Goal: Information Seeking & Learning: Find specific fact

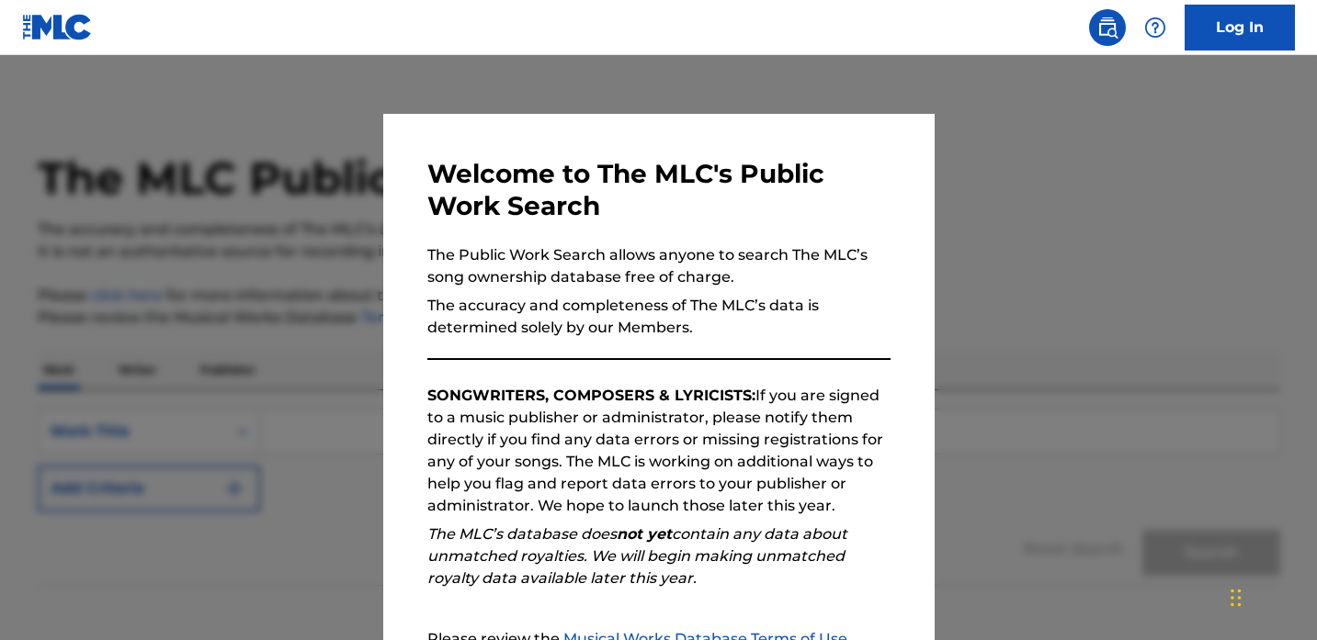
scroll to position [200, 0]
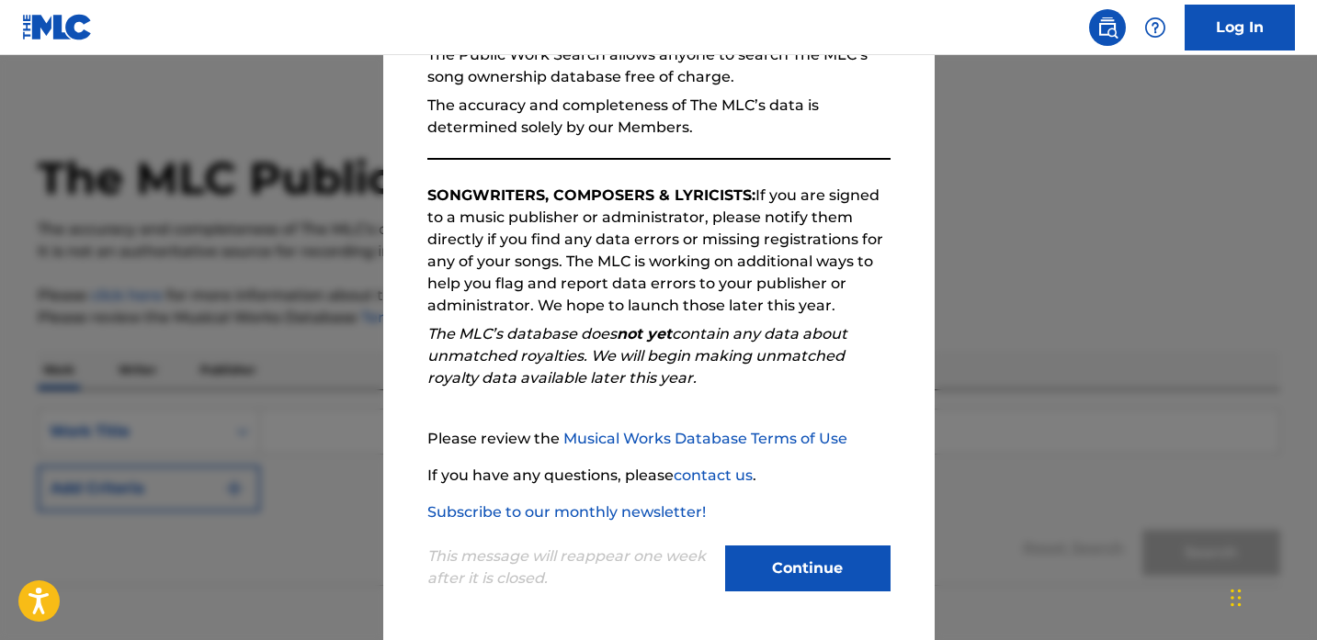
click at [840, 560] on button "Continue" at bounding box center [807, 569] width 165 height 46
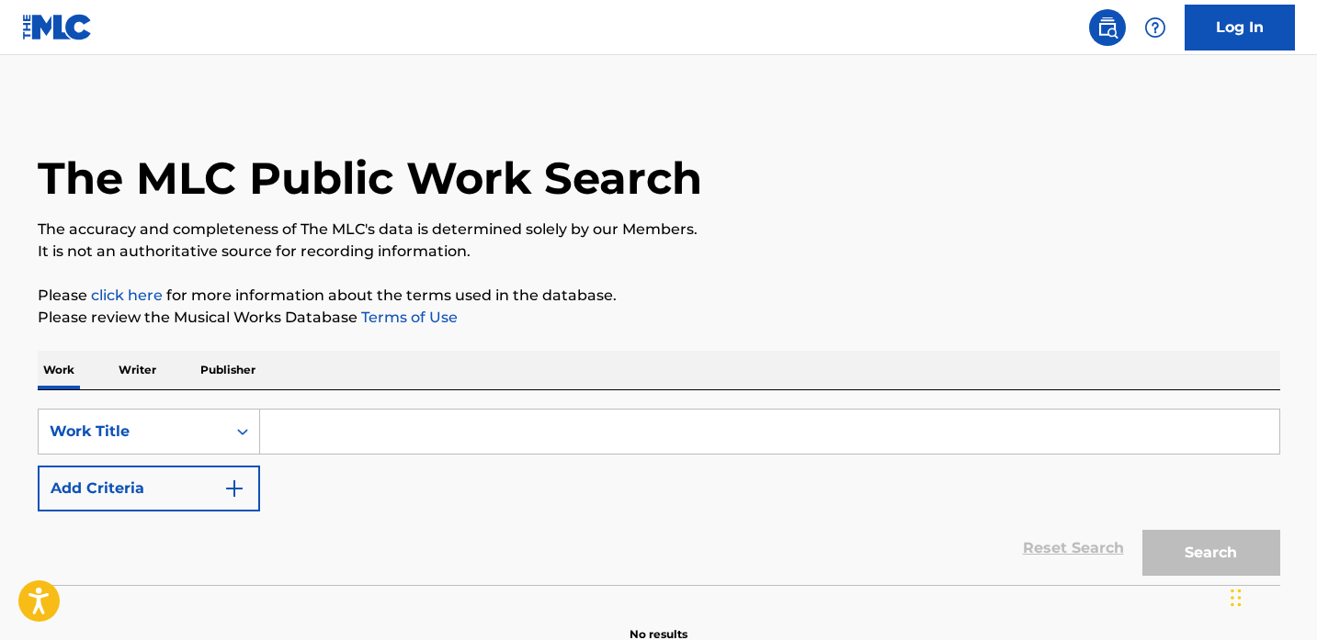
click at [344, 447] on input "Search Form" at bounding box center [769, 432] width 1019 height 44
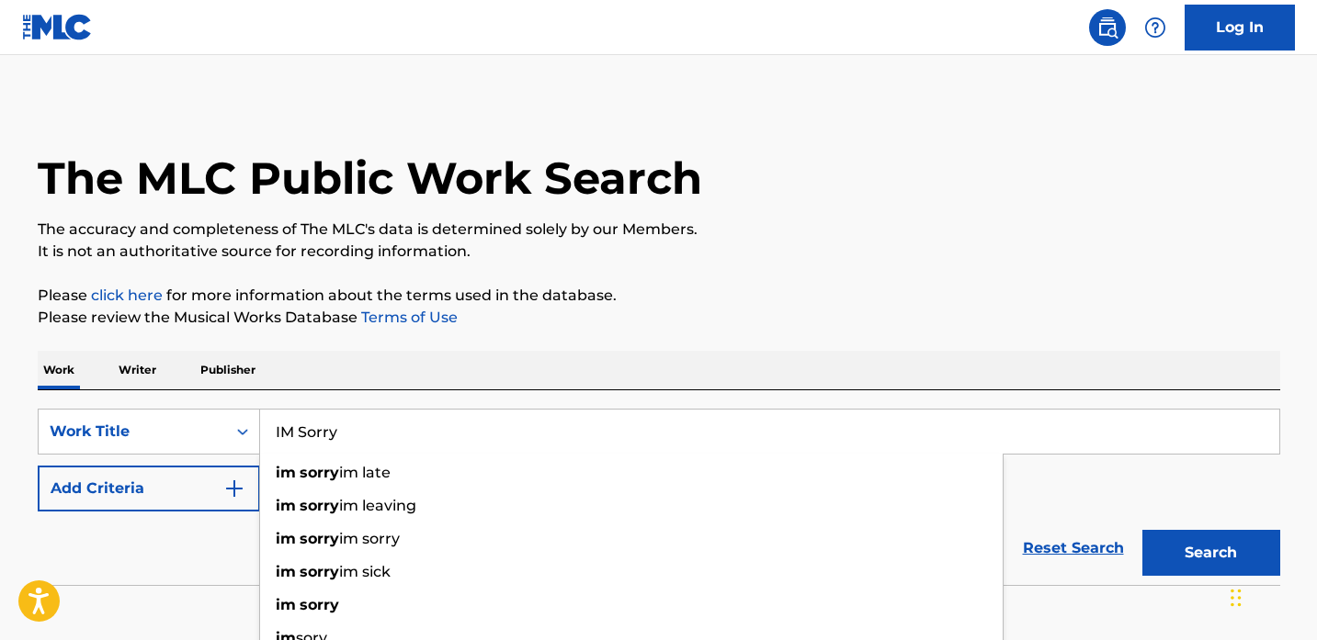
type input "IM Sorry"
click at [1142, 530] on button "Search" at bounding box center [1211, 553] width 138 height 46
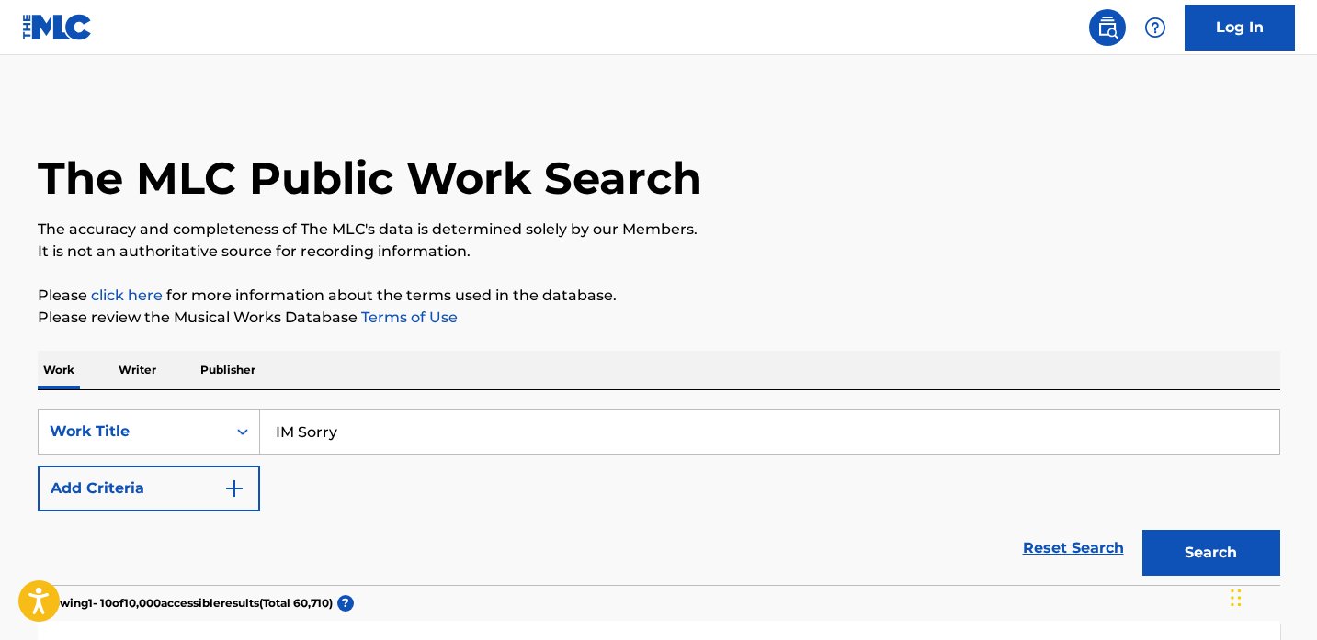
click at [169, 482] on button "Add Criteria" at bounding box center [149, 489] width 222 height 46
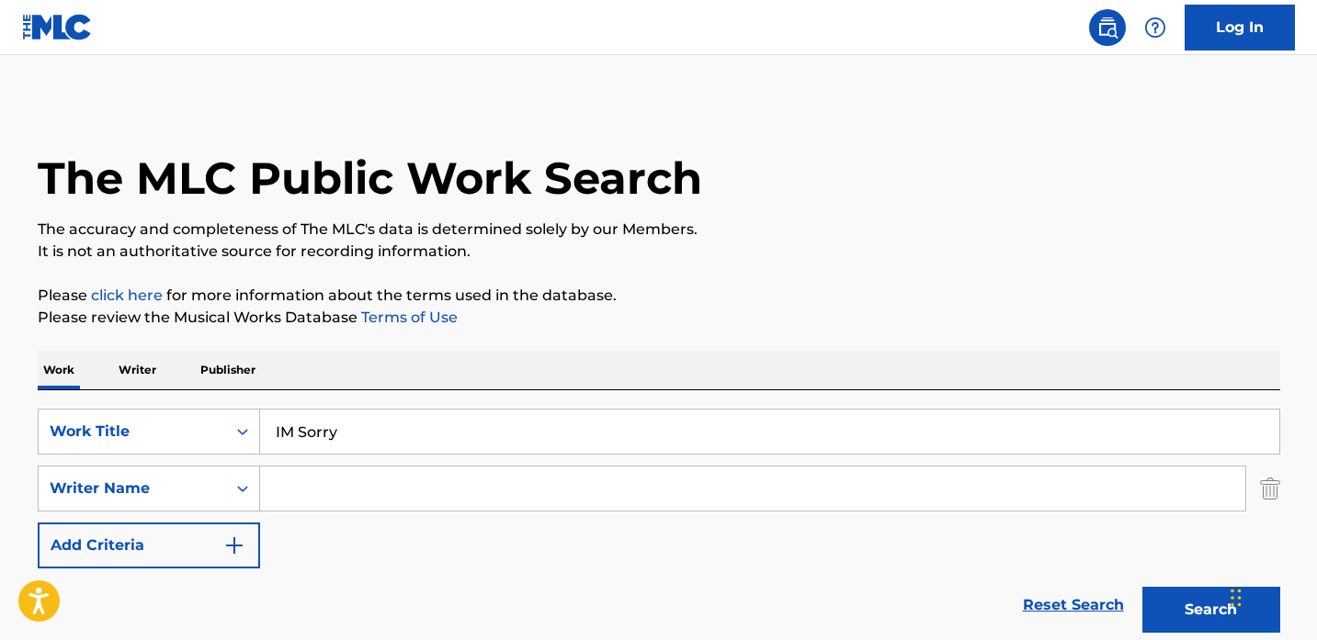
click at [371, 493] on input "Search Form" at bounding box center [752, 489] width 985 height 44
click at [179, 491] on div "Writer Name" at bounding box center [149, 489] width 222 height 46
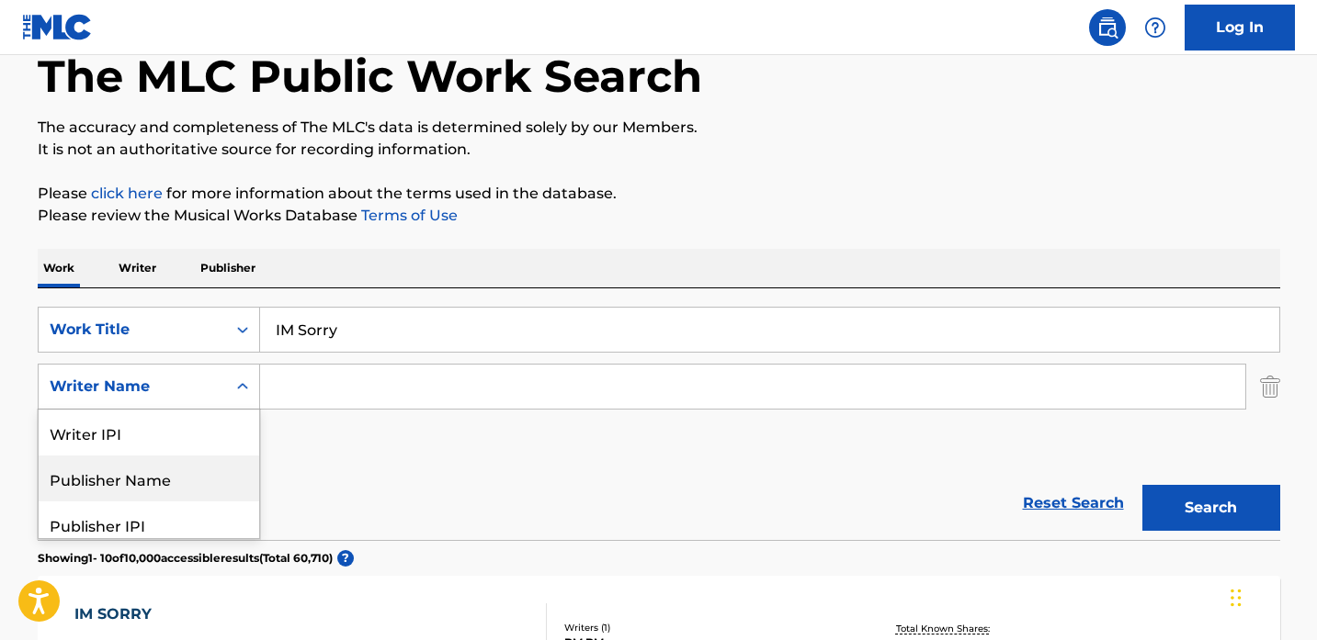
scroll to position [101, 0]
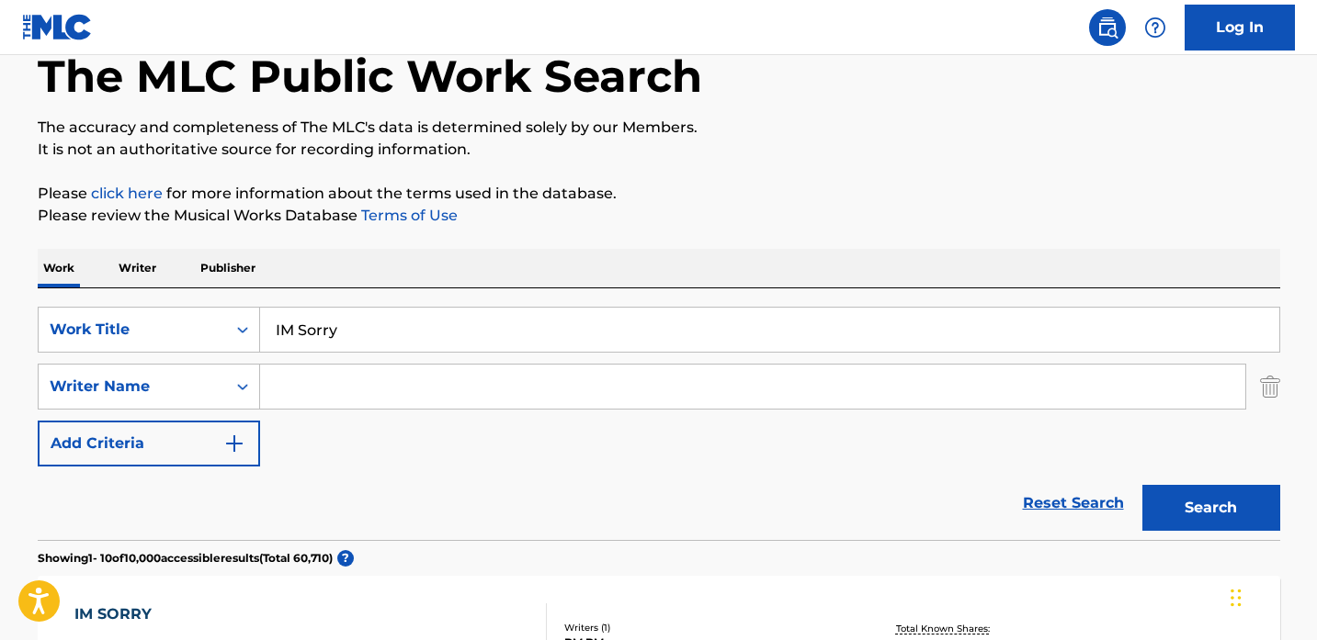
click at [348, 393] on input "Search Form" at bounding box center [752, 387] width 985 height 44
type input "Gatie"
click at [1142, 485] on button "Search" at bounding box center [1211, 508] width 138 height 46
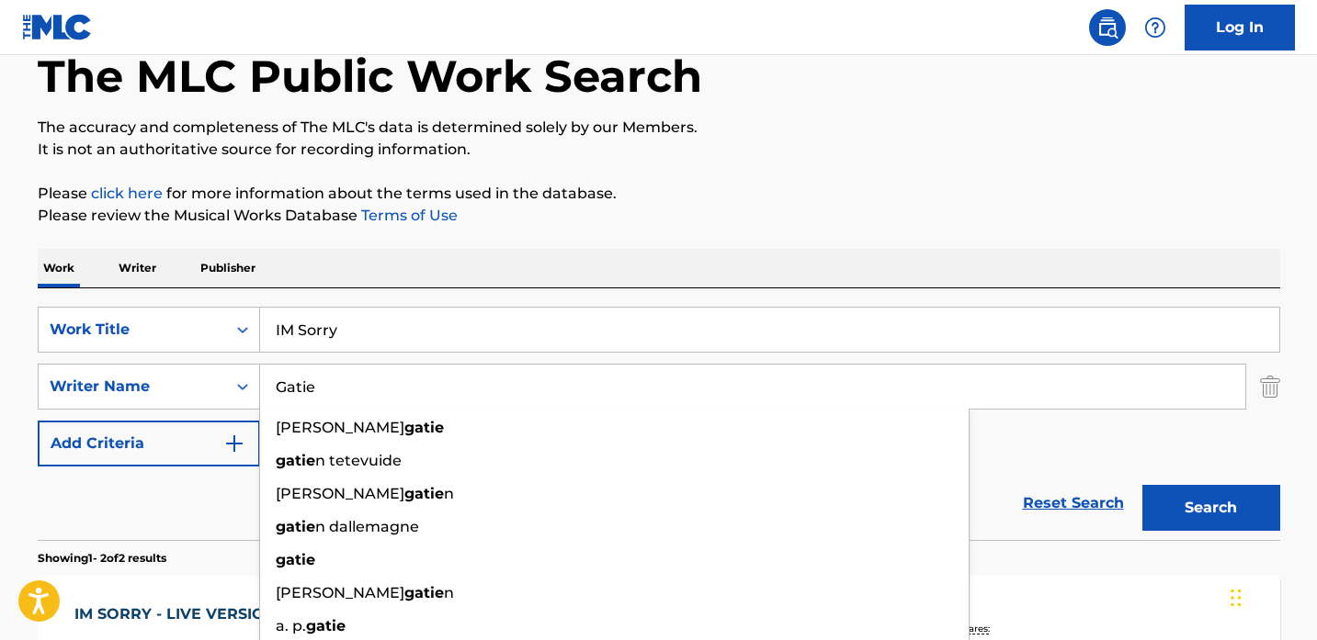
click at [645, 221] on p "Please review the Musical Works Database Terms of Use" at bounding box center [659, 216] width 1242 height 22
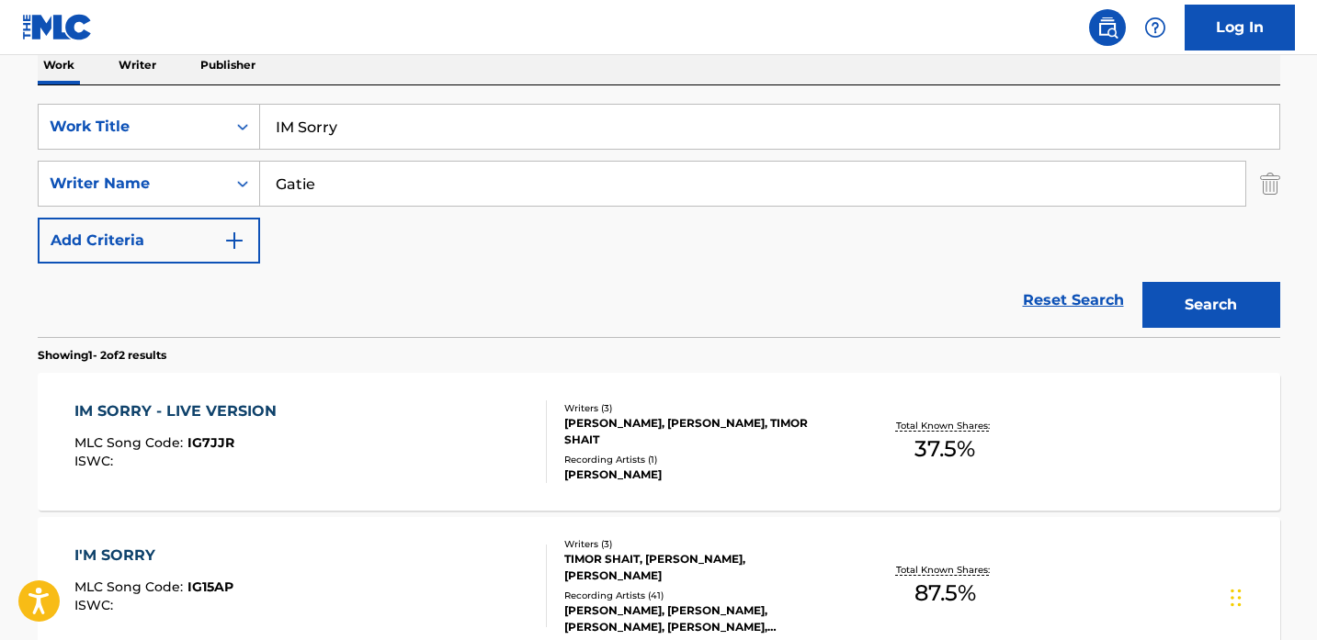
scroll to position [492, 0]
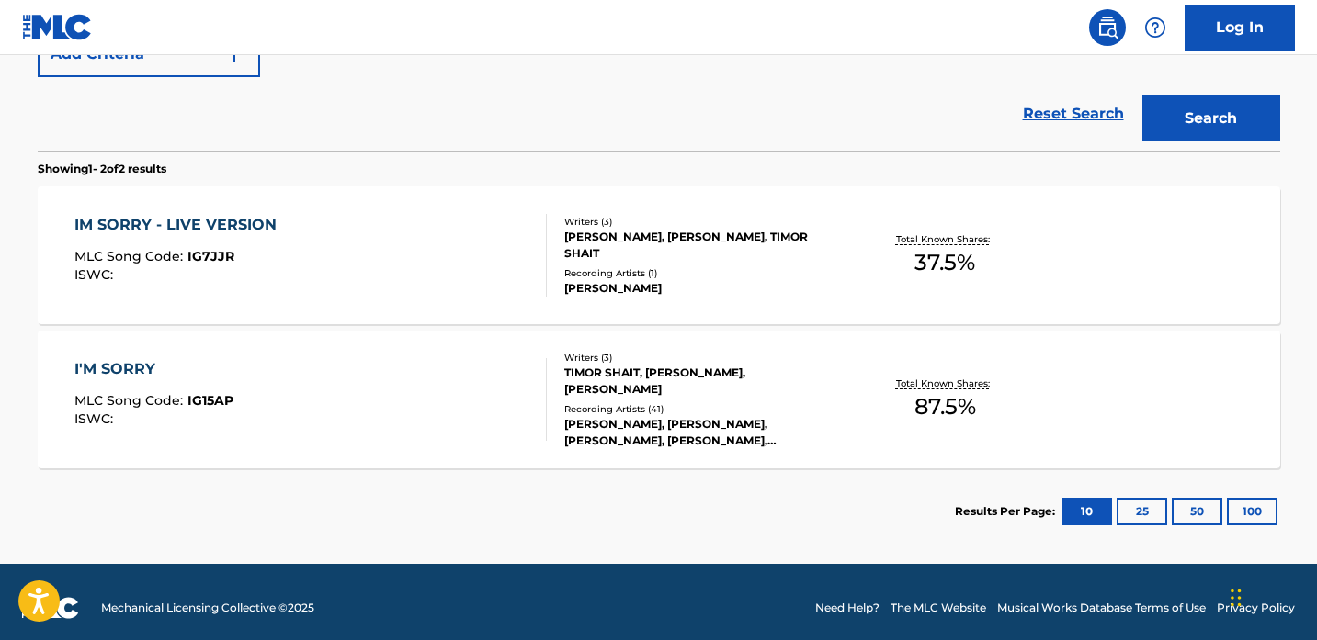
click at [430, 418] on div "I'M SORRY MLC Song Code : IG15AP ISWC :" at bounding box center [310, 399] width 472 height 83
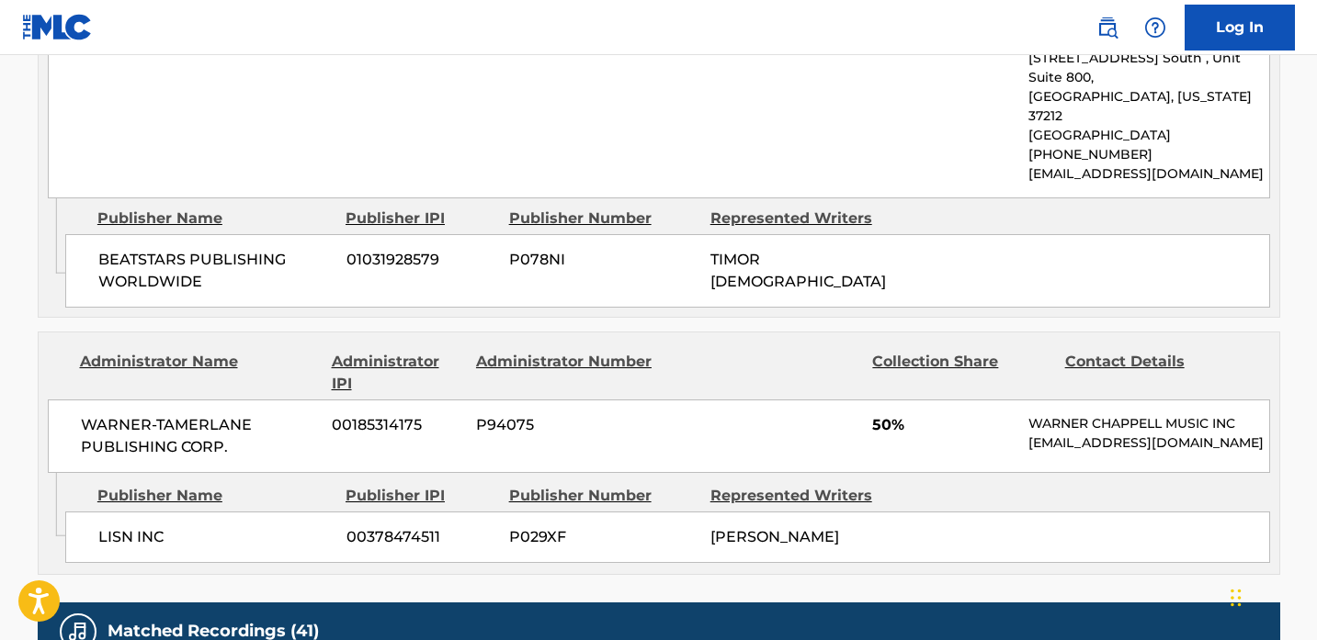
scroll to position [1112, 0]
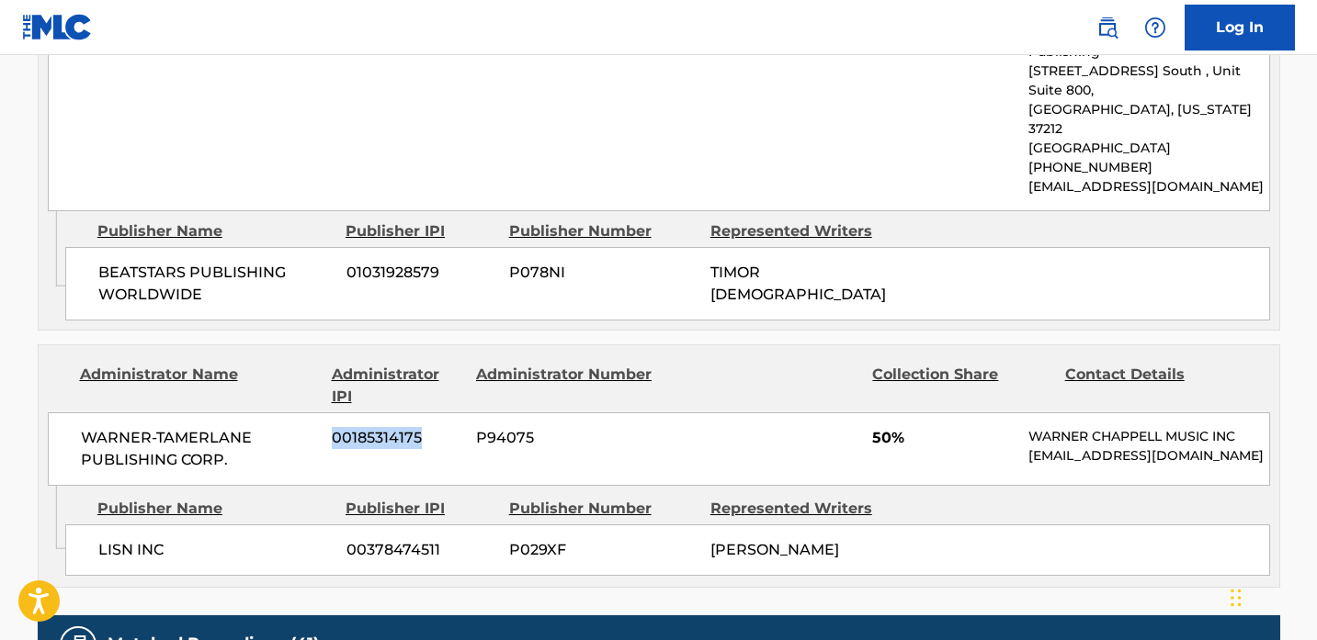
drag, startPoint x: 426, startPoint y: 399, endPoint x: 326, endPoint y: 399, distance: 100.1
click at [326, 413] on div "WARNER-[PERSON_NAME] PUBLISHING CORP. 00185314175 P94075 50% [PERSON_NAME] MUSI…" at bounding box center [659, 450] width 1222 height 74
click at [438, 413] on div "WARNER-[PERSON_NAME] PUBLISHING CORP. 00185314175 P94075 50% [PERSON_NAME] MUSI…" at bounding box center [659, 450] width 1222 height 74
click at [371, 427] on span "00185314175" at bounding box center [397, 438] width 130 height 22
drag, startPoint x: 424, startPoint y: 401, endPoint x: 350, endPoint y: 401, distance: 74.4
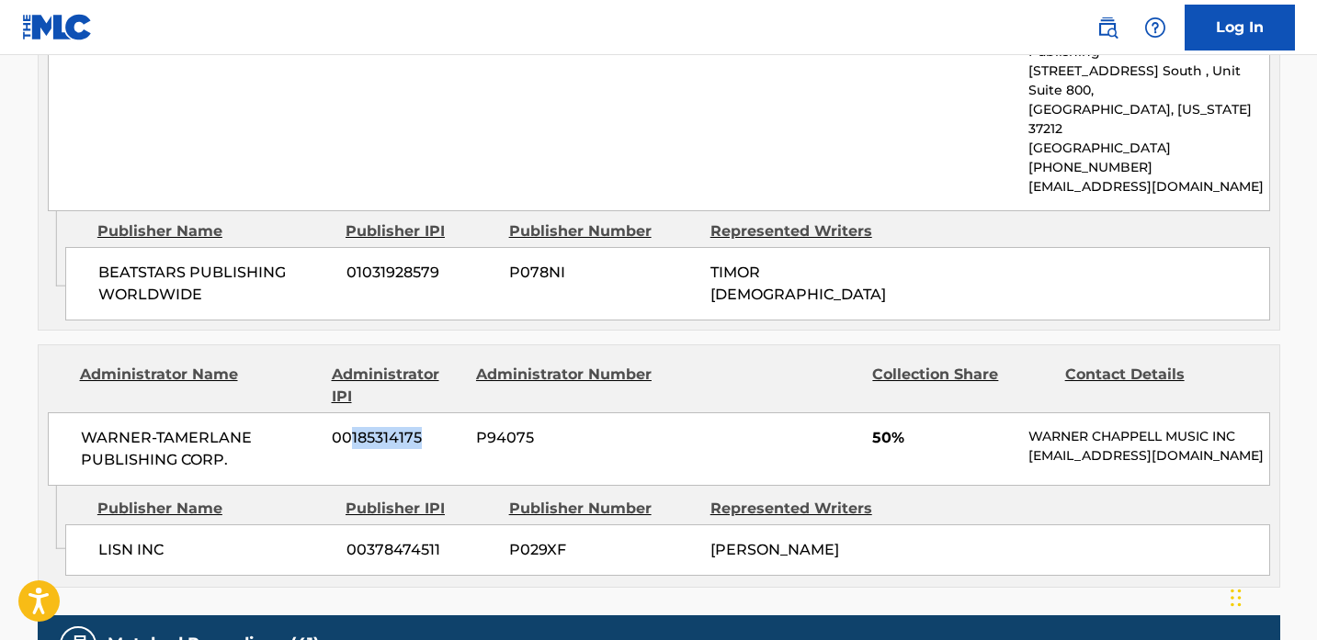
click at [350, 427] on span "00185314175" at bounding box center [397, 438] width 130 height 22
drag, startPoint x: 469, startPoint y: 513, endPoint x: 340, endPoint y: 513, distance: 129.5
click at [340, 525] on div "LISN INC 00378474511 P029XF [PERSON_NAME]" at bounding box center [667, 550] width 1204 height 51
copy span "00378474511"
